Goal: Task Accomplishment & Management: Complete application form

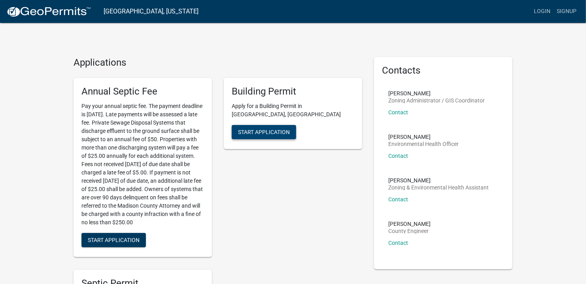
click at [266, 129] on span "Start Application" at bounding box center [264, 132] width 52 height 6
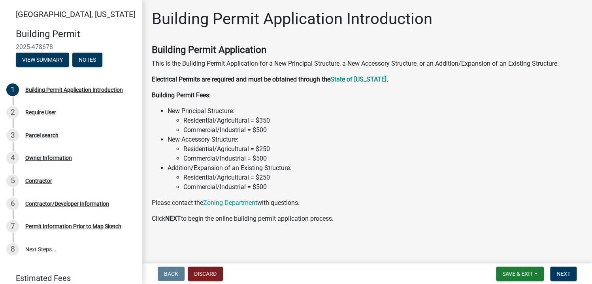
scroll to position [0, 0]
click at [564, 272] on span "Next" at bounding box center [564, 273] width 14 height 6
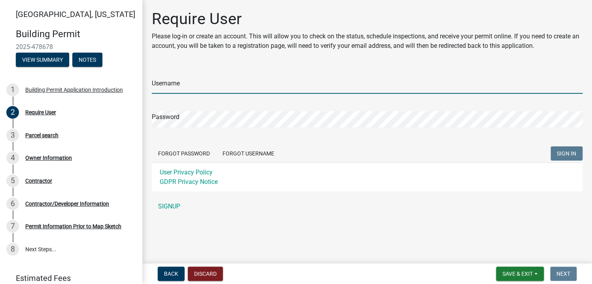
type input "[PERSON_NAME]"
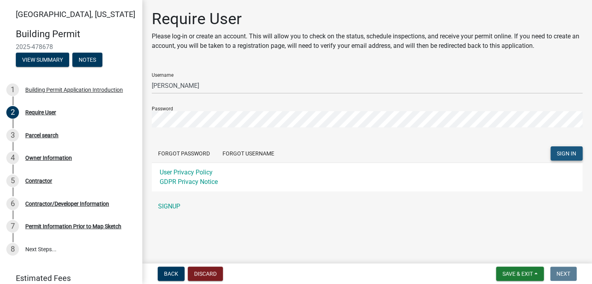
click at [563, 152] on span "SIGN IN" at bounding box center [566, 153] width 19 height 6
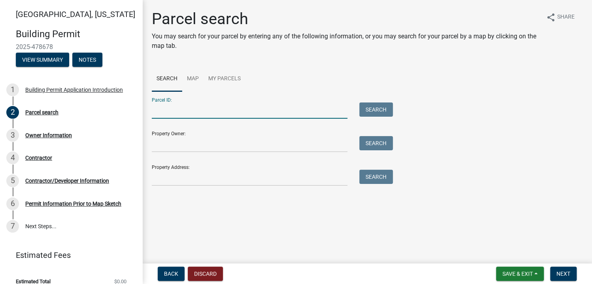
click at [180, 113] on input "Parcel ID:" at bounding box center [250, 110] width 196 height 16
click at [160, 110] on input "Parcel ID:" at bounding box center [250, 110] width 196 height 16
click at [191, 78] on link "Map" at bounding box center [192, 78] width 21 height 25
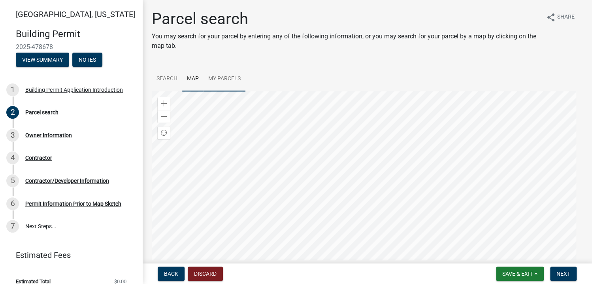
click at [352, 127] on div at bounding box center [367, 190] width 431 height 198
click at [348, 122] on div at bounding box center [367, 190] width 431 height 198
click at [380, 205] on div at bounding box center [367, 190] width 431 height 198
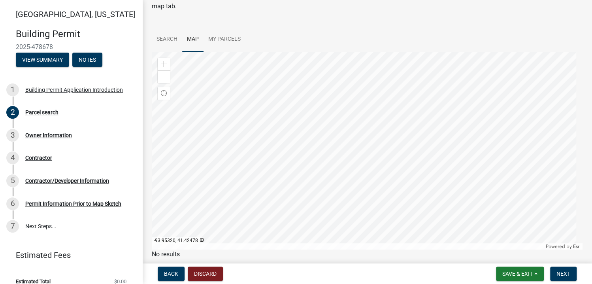
click at [310, 176] on div at bounding box center [367, 151] width 431 height 198
click at [386, 183] on div at bounding box center [367, 151] width 431 height 198
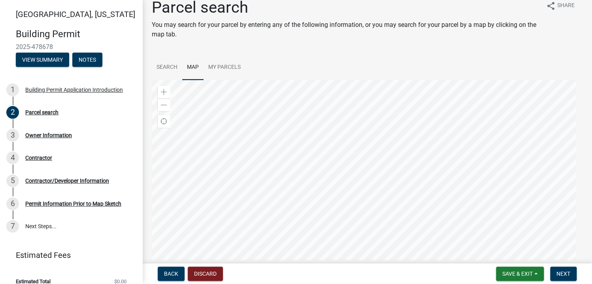
scroll to position [0, 0]
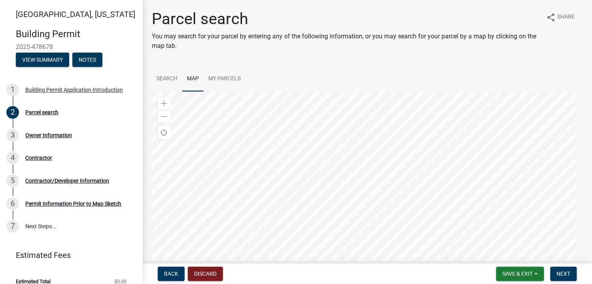
click at [493, 188] on div at bounding box center [367, 190] width 431 height 198
click at [503, 164] on div at bounding box center [367, 190] width 431 height 198
click at [401, 248] on div at bounding box center [367, 190] width 431 height 198
click at [401, 224] on div at bounding box center [367, 190] width 431 height 198
click at [396, 235] on div at bounding box center [367, 190] width 431 height 198
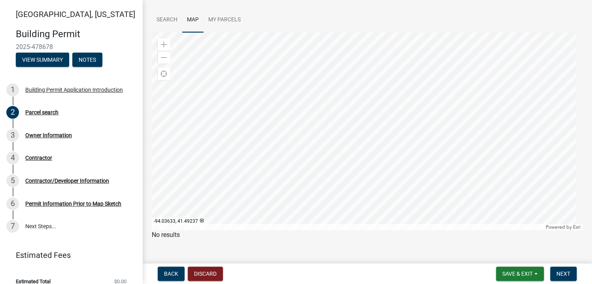
scroll to position [70, 0]
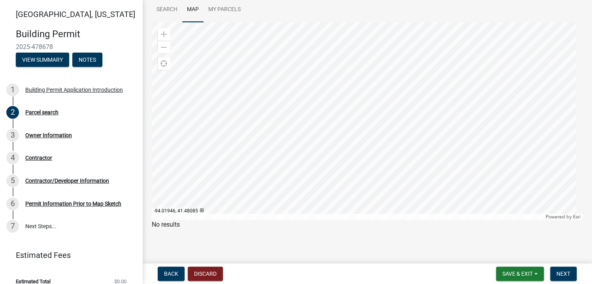
click at [414, 115] on div at bounding box center [367, 121] width 431 height 198
click at [338, 88] on div at bounding box center [367, 121] width 431 height 198
click at [362, 80] on div at bounding box center [367, 121] width 431 height 198
click at [162, 48] on span at bounding box center [164, 47] width 6 height 6
click at [303, 112] on div at bounding box center [367, 121] width 431 height 198
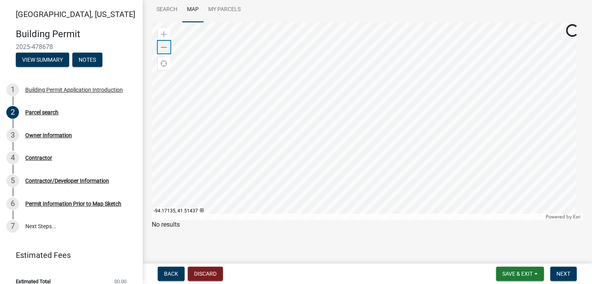
click at [165, 47] on span at bounding box center [164, 47] width 6 height 6
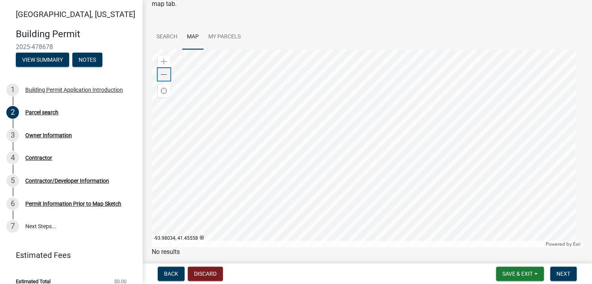
scroll to position [30, 0]
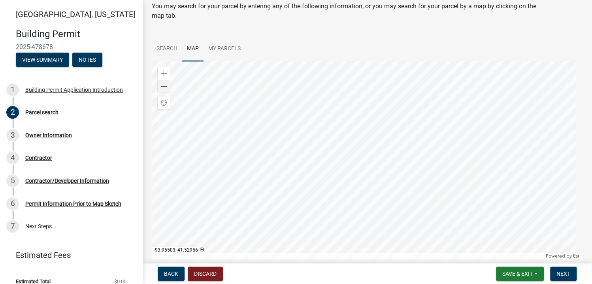
click at [406, 110] on div at bounding box center [367, 160] width 431 height 198
click at [169, 48] on link "Search" at bounding box center [167, 48] width 30 height 25
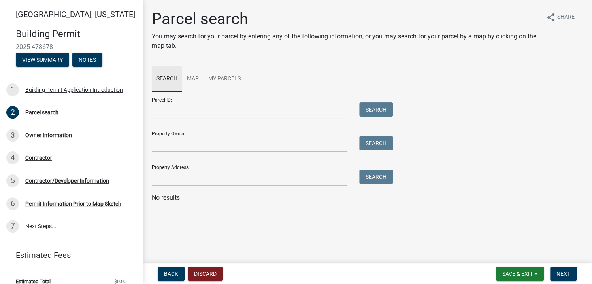
scroll to position [0, 0]
click at [176, 145] on input "Property Owner:" at bounding box center [250, 144] width 196 height 16
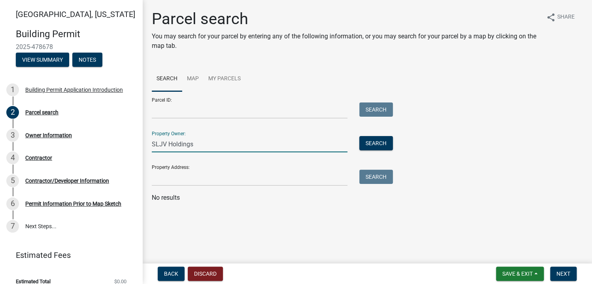
type input "SLJV Holdings"
click at [163, 180] on input "Property Address:" at bounding box center [250, 178] width 196 height 16
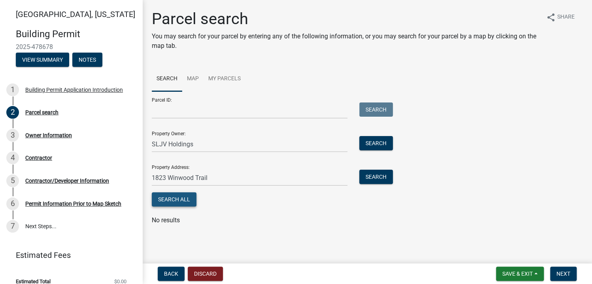
click at [186, 197] on button "Search All" at bounding box center [174, 199] width 45 height 14
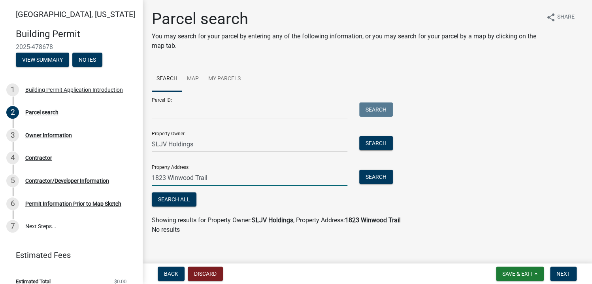
click at [213, 177] on input "1823 Winwood Trail" at bounding box center [250, 178] width 196 height 16
type input "[STREET_ADDRESS]"
click at [381, 173] on button "Search" at bounding box center [376, 177] width 34 height 14
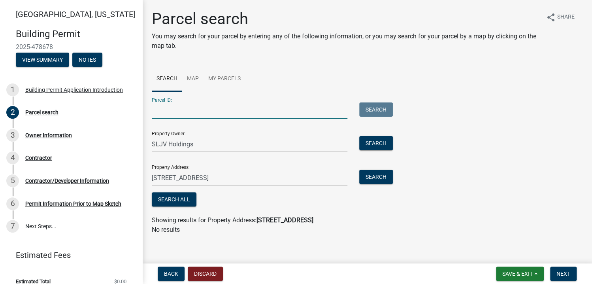
click at [174, 112] on input "Parcel ID:" at bounding box center [250, 110] width 196 height 16
click at [190, 77] on link "Map" at bounding box center [192, 78] width 21 height 25
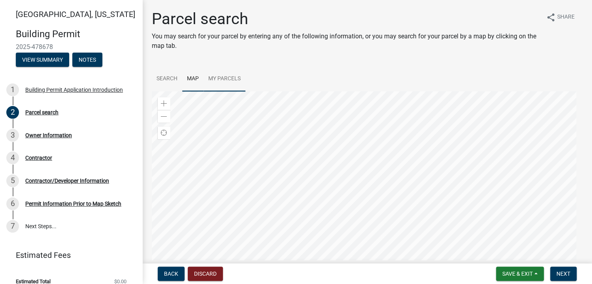
click at [350, 131] on div at bounding box center [367, 190] width 431 height 198
click at [348, 122] on div at bounding box center [367, 190] width 431 height 198
click at [330, 175] on div at bounding box center [367, 190] width 431 height 198
click at [346, 144] on div at bounding box center [367, 190] width 431 height 198
click at [416, 209] on div at bounding box center [367, 190] width 431 height 198
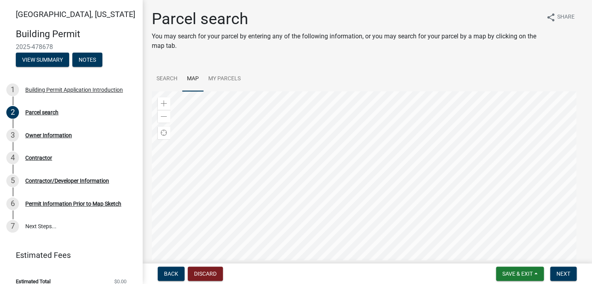
click at [435, 115] on div at bounding box center [367, 190] width 431 height 198
click at [378, 102] on div at bounding box center [367, 190] width 431 height 198
click at [384, 99] on div at bounding box center [367, 190] width 431 height 198
click at [410, 148] on div at bounding box center [367, 190] width 431 height 198
click at [429, 106] on div at bounding box center [367, 190] width 431 height 198
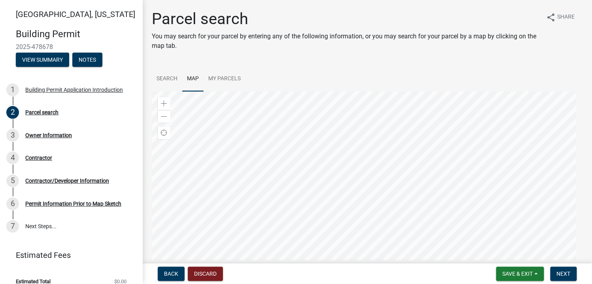
click at [408, 224] on div at bounding box center [367, 190] width 431 height 198
click at [169, 78] on link "Search" at bounding box center [167, 78] width 30 height 25
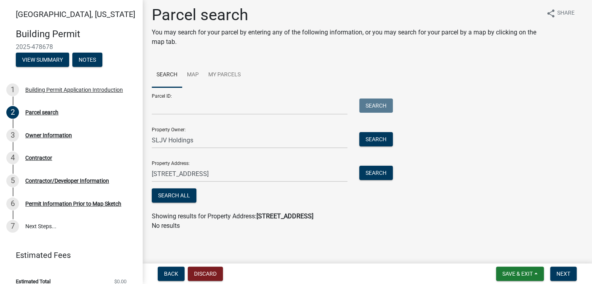
scroll to position [5, 0]
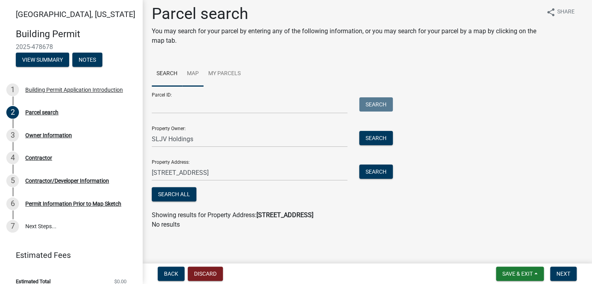
click at [191, 72] on link "Map" at bounding box center [192, 73] width 21 height 25
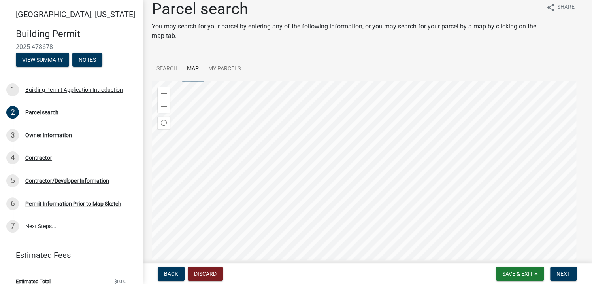
scroll to position [0, 0]
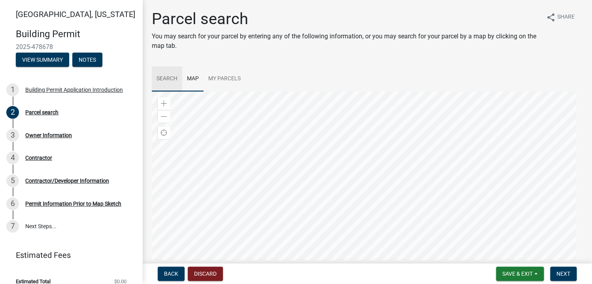
click at [172, 78] on link "Search" at bounding box center [167, 78] width 30 height 25
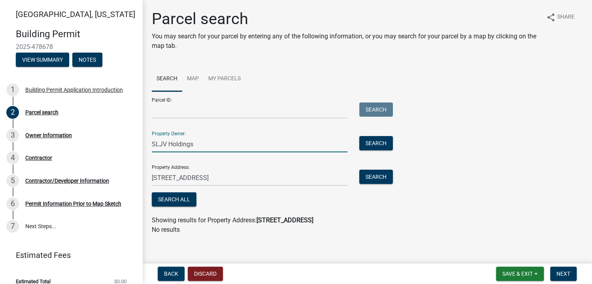
drag, startPoint x: 201, startPoint y: 145, endPoint x: 148, endPoint y: 146, distance: 52.6
click at [148, 146] on div "SLJV Holdings" at bounding box center [250, 144] width 208 height 16
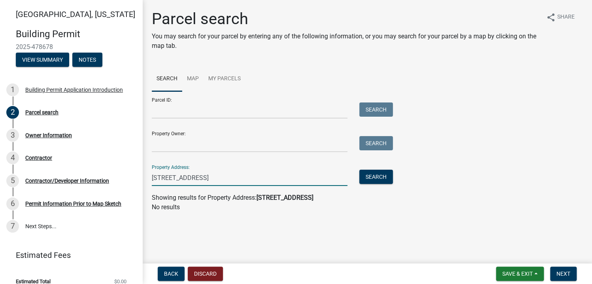
drag, startPoint x: 263, startPoint y: 178, endPoint x: 148, endPoint y: 177, distance: 115.1
click at [148, 177] on div "[STREET_ADDRESS]" at bounding box center [250, 178] width 208 height 16
click at [193, 77] on link "Map" at bounding box center [192, 78] width 21 height 25
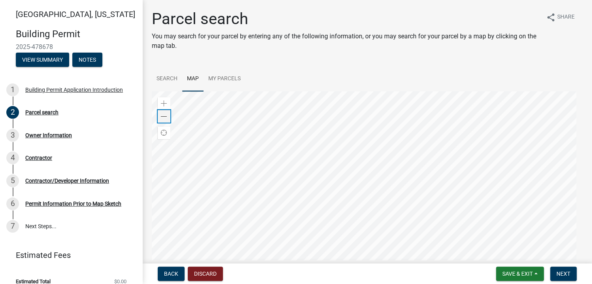
click at [164, 114] on span at bounding box center [164, 116] width 6 height 6
click at [164, 115] on span at bounding box center [164, 116] width 6 height 6
click at [163, 104] on span at bounding box center [164, 103] width 6 height 6
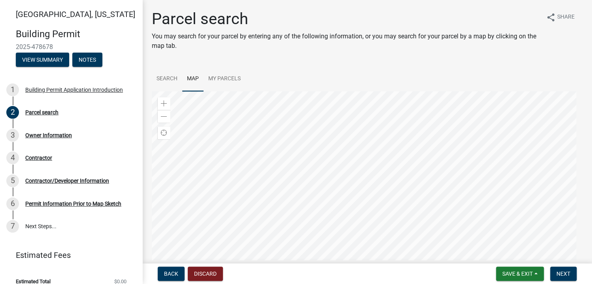
click at [340, 153] on div at bounding box center [367, 190] width 431 height 198
click at [338, 182] on div at bounding box center [367, 190] width 431 height 198
click at [337, 161] on div at bounding box center [367, 190] width 431 height 198
click at [354, 231] on div at bounding box center [367, 190] width 431 height 198
click at [359, 199] on div at bounding box center [367, 190] width 431 height 198
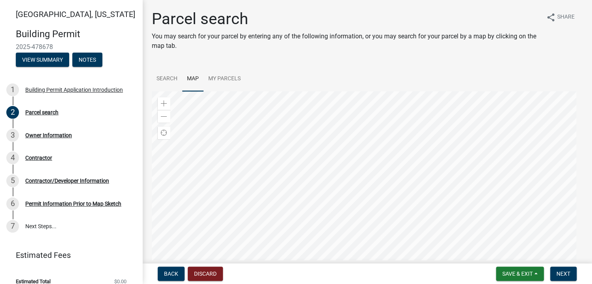
click at [348, 137] on div at bounding box center [367, 190] width 431 height 198
click at [366, 173] on div at bounding box center [367, 190] width 431 height 198
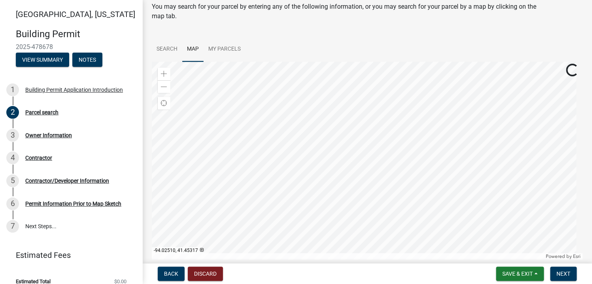
scroll to position [40, 0]
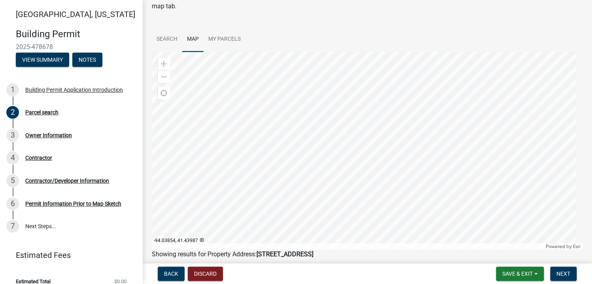
click at [334, 183] on div at bounding box center [367, 151] width 431 height 198
click at [335, 196] on div at bounding box center [367, 151] width 431 height 198
click at [335, 191] on div at bounding box center [367, 151] width 431 height 198
click at [361, 197] on div at bounding box center [367, 151] width 431 height 198
click at [358, 183] on div at bounding box center [367, 151] width 431 height 198
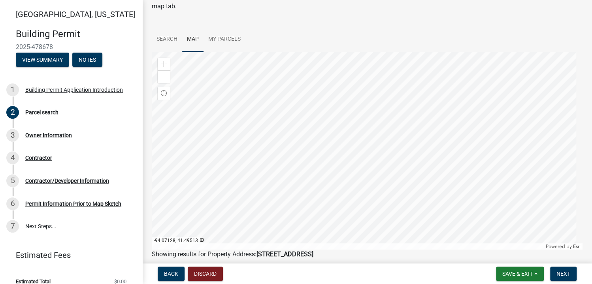
click at [374, 155] on div at bounding box center [367, 151] width 431 height 198
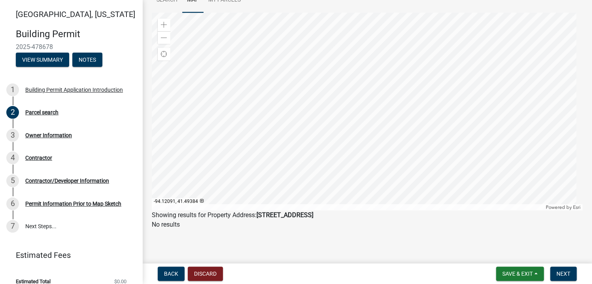
click at [283, 118] on div at bounding box center [367, 112] width 431 height 198
click at [473, 129] on div at bounding box center [367, 112] width 431 height 198
click at [351, 135] on div at bounding box center [367, 112] width 431 height 198
click at [316, 128] on div at bounding box center [367, 112] width 431 height 198
click at [272, 129] on div at bounding box center [367, 112] width 431 height 198
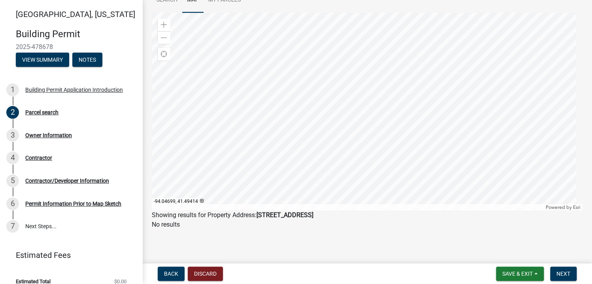
click at [352, 154] on div at bounding box center [367, 112] width 431 height 198
click at [345, 154] on div at bounding box center [367, 112] width 431 height 198
click at [348, 147] on div at bounding box center [367, 112] width 431 height 198
click at [321, 119] on div at bounding box center [367, 112] width 431 height 198
click at [340, 86] on div at bounding box center [367, 112] width 431 height 198
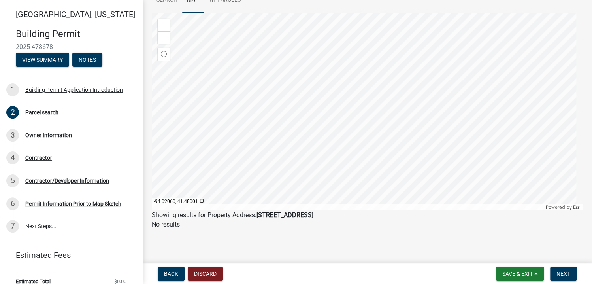
click at [387, 83] on div at bounding box center [367, 112] width 431 height 198
click at [413, 86] on div at bounding box center [367, 112] width 431 height 198
click at [422, 83] on div at bounding box center [367, 112] width 431 height 198
click at [386, 76] on div at bounding box center [367, 112] width 431 height 198
click at [285, 89] on div at bounding box center [367, 112] width 431 height 198
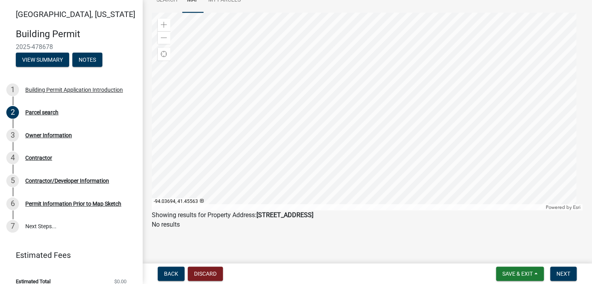
scroll to position [0, 0]
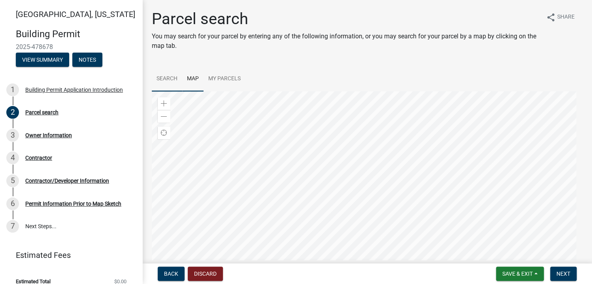
click at [167, 77] on link "Search" at bounding box center [167, 78] width 30 height 25
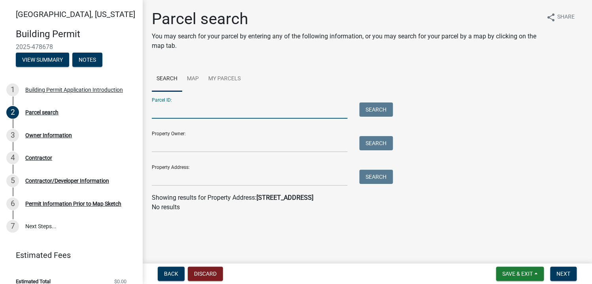
click at [160, 112] on input "Parcel ID:" at bounding box center [250, 110] width 196 height 16
click at [172, 145] on input "Property Owner:" at bounding box center [250, 144] width 196 height 16
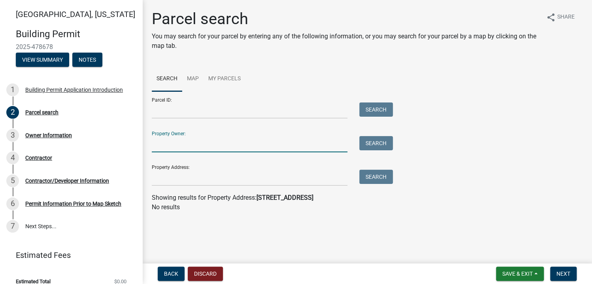
click at [179, 144] on input "Property Owner:" at bounding box center [250, 144] width 196 height 16
click at [185, 110] on input "Parcel ID:" at bounding box center [250, 110] width 196 height 16
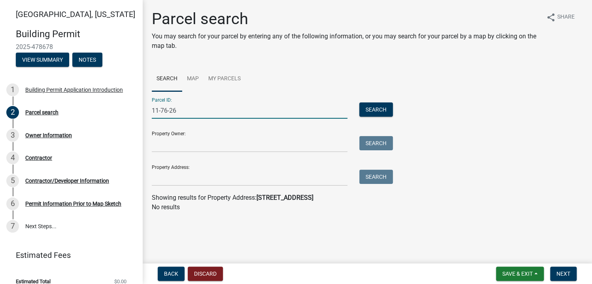
type input "11-76-26"
click at [359, 102] on button "Search" at bounding box center [376, 109] width 34 height 14
click at [194, 136] on div "Property Owner: Search" at bounding box center [270, 138] width 237 height 27
click at [161, 111] on input "11-76-26" at bounding box center [250, 110] width 196 height 16
click at [170, 146] on input "Property Owner:" at bounding box center [250, 144] width 196 height 16
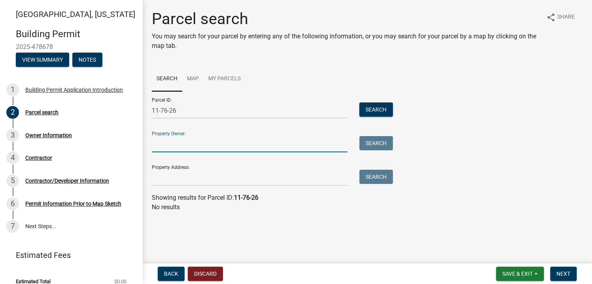
click at [158, 146] on input "Property Owner:" at bounding box center [250, 144] width 196 height 16
click at [346, 219] on main "Parcel search You may search for your parcel by entering any of the following i…" at bounding box center [367, 130] width 450 height 260
click at [163, 146] on input "Property Owner:" at bounding box center [250, 144] width 196 height 16
click at [159, 143] on input "Property Owner:" at bounding box center [250, 144] width 196 height 16
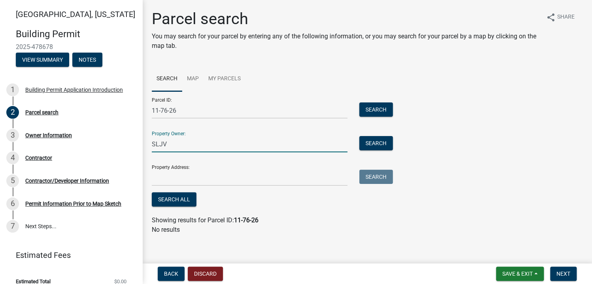
click at [176, 145] on input "SLJV" at bounding box center [250, 144] width 196 height 16
click at [212, 145] on input "SLJV" at bounding box center [250, 144] width 196 height 16
type input "SLJV Holdings"
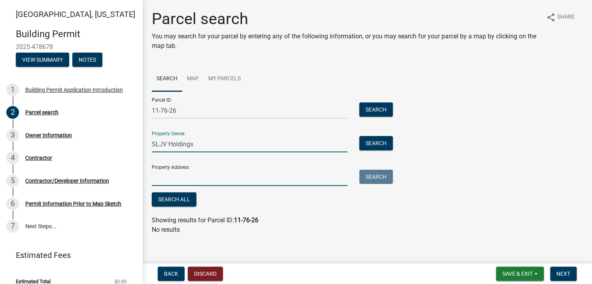
type input "1823 Winwood Trail"
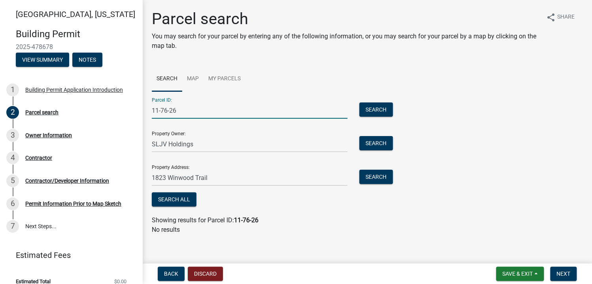
drag, startPoint x: 177, startPoint y: 111, endPoint x: 141, endPoint y: 107, distance: 36.6
click at [141, 107] on div "[GEOGRAPHIC_DATA], [US_STATE][GEOGRAPHIC_DATA] Permit 2025-478678 View Summary …" at bounding box center [296, 142] width 592 height 284
click at [227, 77] on link "My Parcels" at bounding box center [225, 78] width 42 height 25
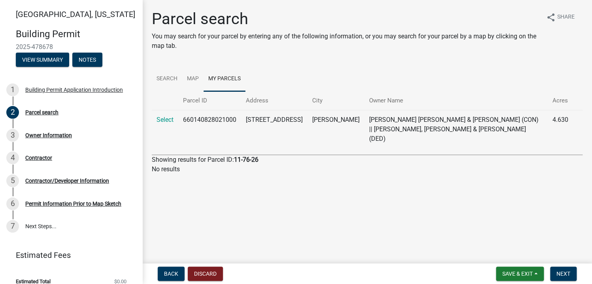
click at [259, 164] on p "No results" at bounding box center [367, 168] width 431 height 9
click at [171, 274] on span "Back" at bounding box center [171, 273] width 14 height 6
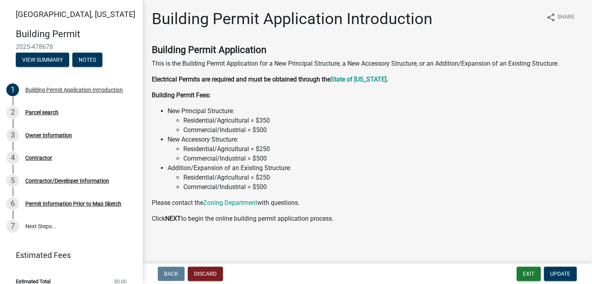
scroll to position [0, 0]
click at [389, 241] on main "Building Permit Application Introduction share Share Building Permit Applicatio…" at bounding box center [367, 130] width 450 height 260
click at [210, 275] on button "Discard" at bounding box center [205, 274] width 35 height 14
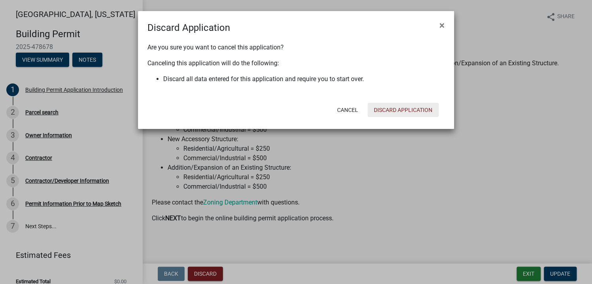
click at [406, 111] on button "Discard Application" at bounding box center [403, 110] width 71 height 14
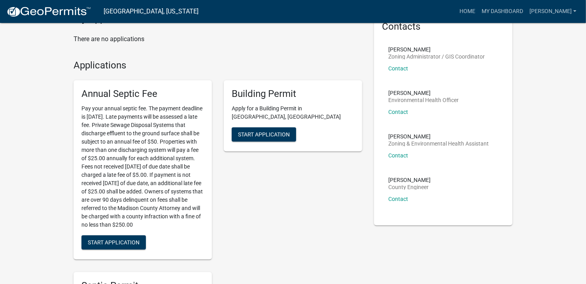
scroll to position [40, 0]
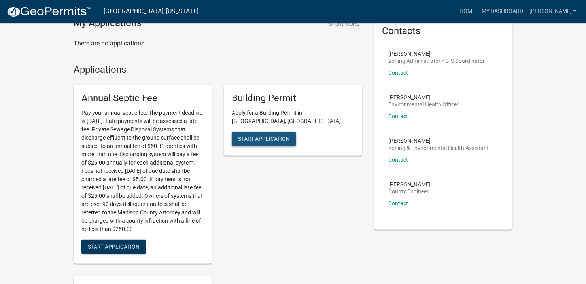
click at [266, 136] on span "Start Application" at bounding box center [264, 139] width 52 height 6
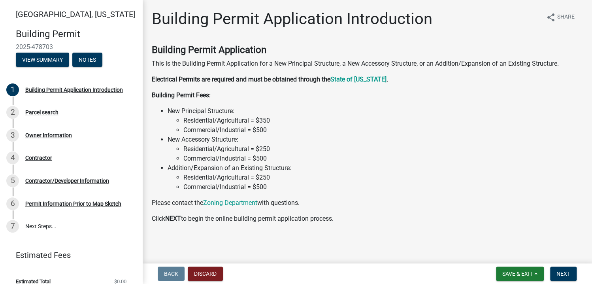
scroll to position [0, 0]
click at [560, 272] on span "Next" at bounding box center [564, 273] width 14 height 6
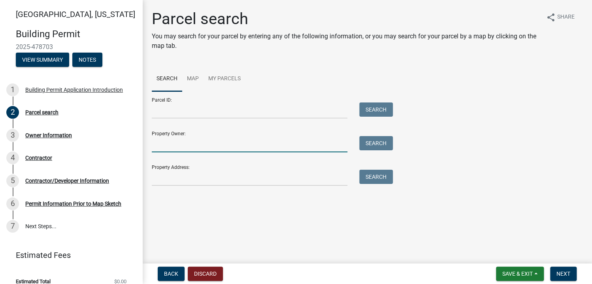
click at [178, 146] on input "Property Owner:" at bounding box center [250, 144] width 196 height 16
type input "SLJV Holdings LLC"
click at [372, 142] on button "Search" at bounding box center [376, 143] width 34 height 14
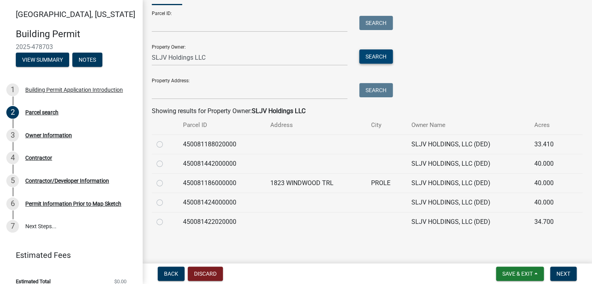
scroll to position [88, 0]
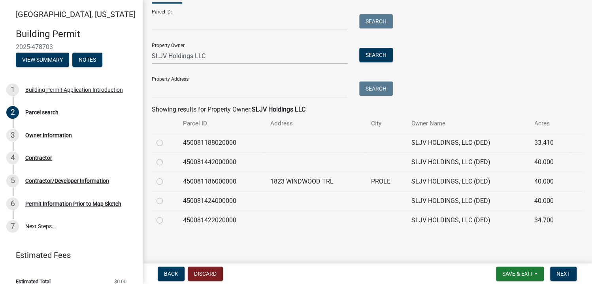
click at [166, 177] on label at bounding box center [166, 177] width 0 height 0
click at [166, 181] on input "radio" at bounding box center [168, 179] width 5 height 5
radio input "true"
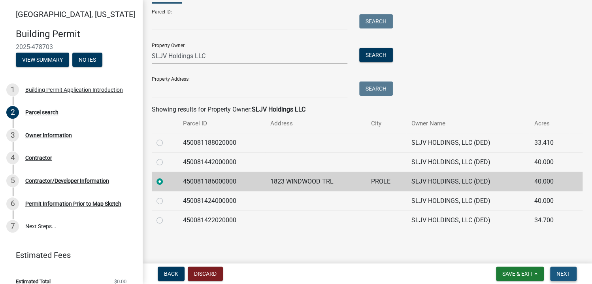
click at [566, 272] on span "Next" at bounding box center [564, 273] width 14 height 6
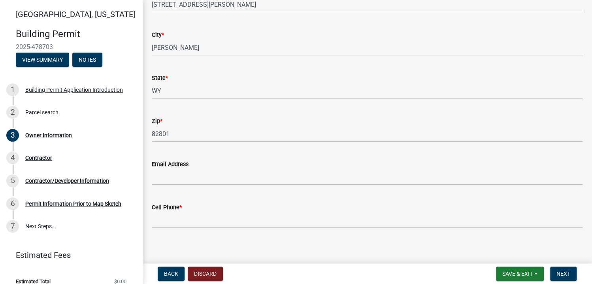
scroll to position [134, 0]
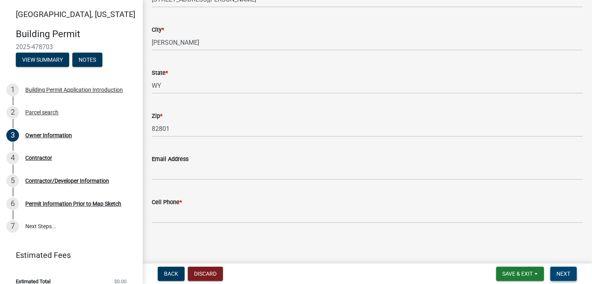
click at [561, 274] on span "Next" at bounding box center [564, 273] width 14 height 6
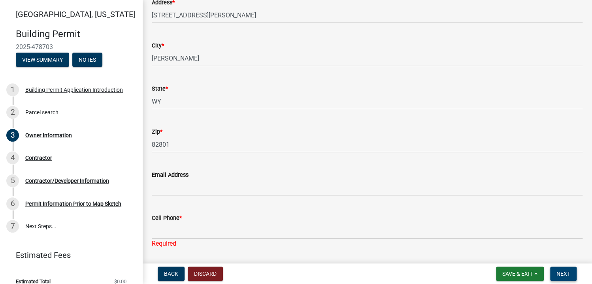
scroll to position [144, 0]
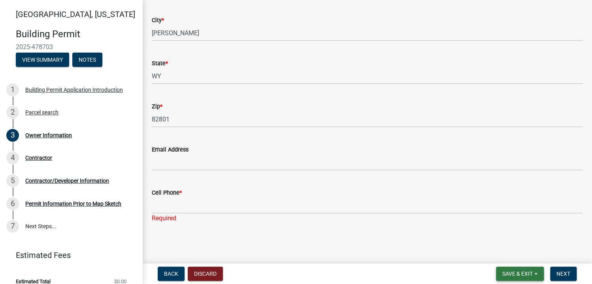
click at [517, 273] on span "Save & Exit" at bounding box center [518, 273] width 30 height 6
click at [509, 253] on button "Save & Exit" at bounding box center [512, 253] width 63 height 19
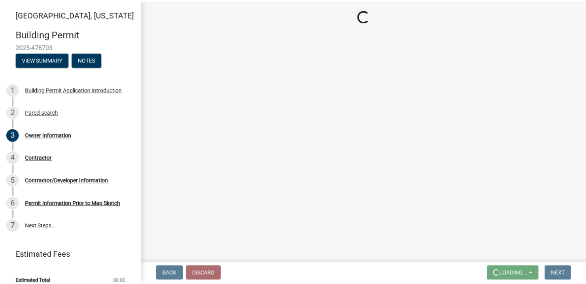
scroll to position [0, 0]
